Goal: Browse casually: Explore the website without a specific task or goal

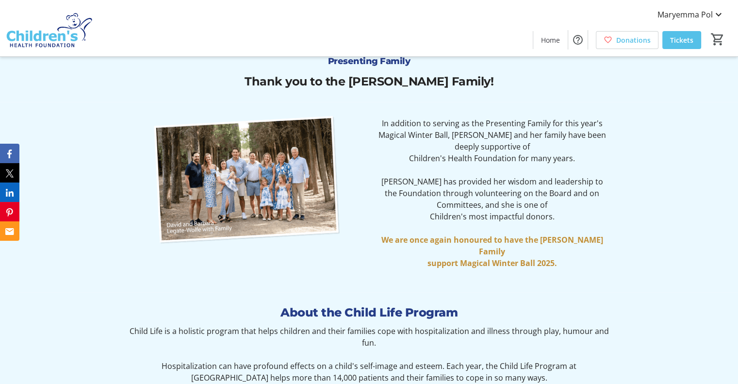
scroll to position [1214, 0]
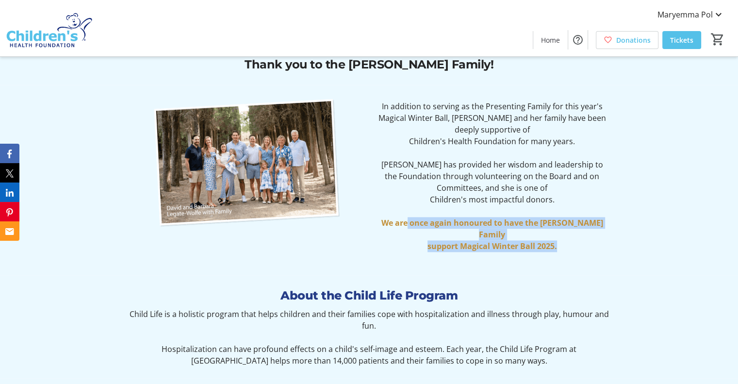
drag, startPoint x: 414, startPoint y: 220, endPoint x: 590, endPoint y: 247, distance: 178.2
click at [590, 247] on div "In addition to serving as the Presenting Family for this year's Magical Winter …" at bounding box center [492, 181] width 234 height 163
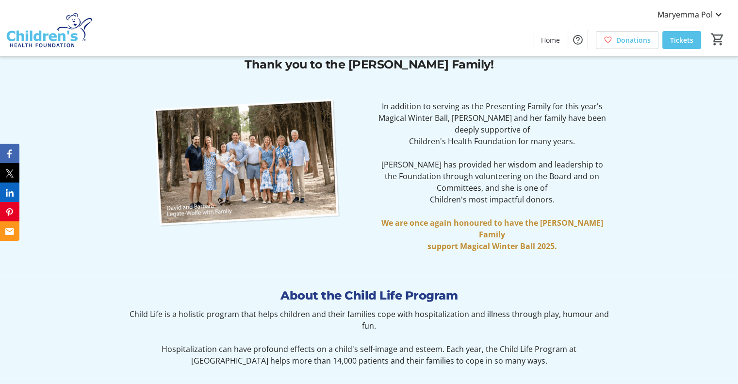
click at [573, 253] on p at bounding box center [492, 258] width 234 height 12
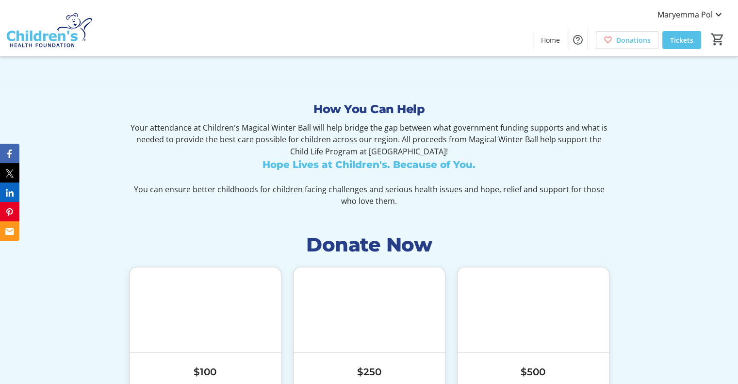
scroll to position [1796, 0]
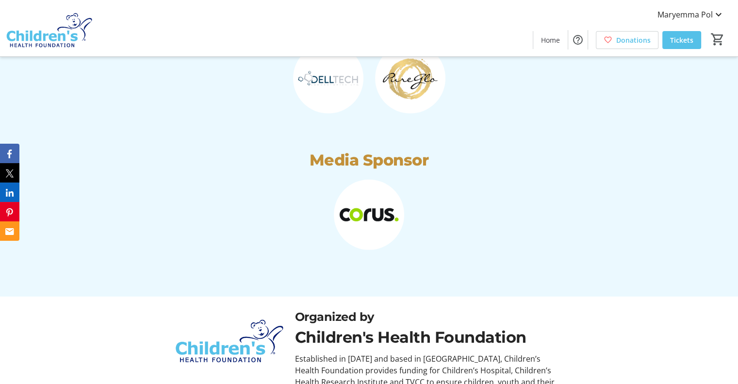
scroll to position [2819, 0]
